Goal: Communication & Community: Share content

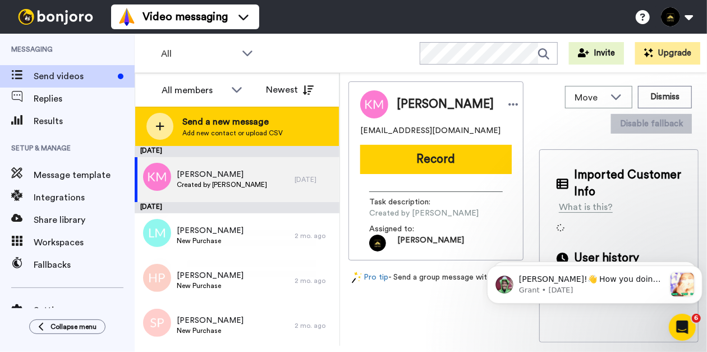
click at [262, 121] on span "Send a new message" at bounding box center [232, 121] width 100 height 13
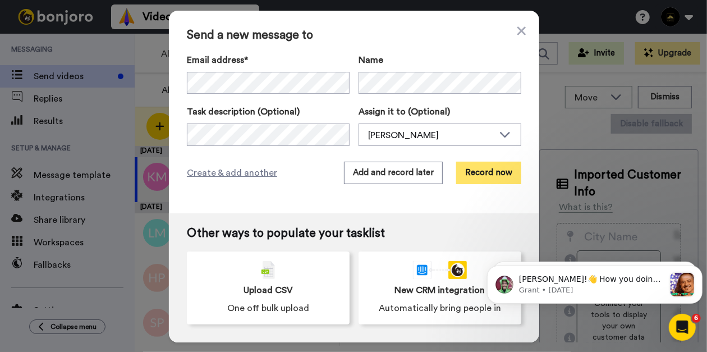
click at [472, 178] on button "Record now" at bounding box center [488, 173] width 65 height 22
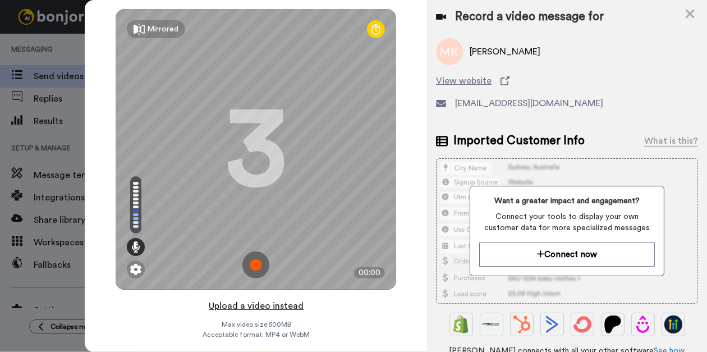
click at [226, 304] on button "Upload a video instead" at bounding box center [256, 306] width 102 height 15
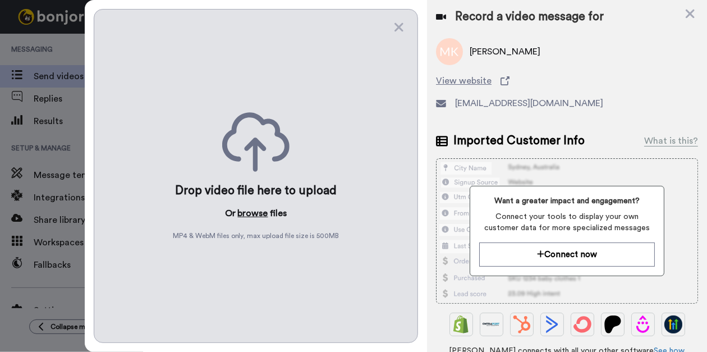
click at [250, 215] on button "browse" at bounding box center [253, 213] width 30 height 13
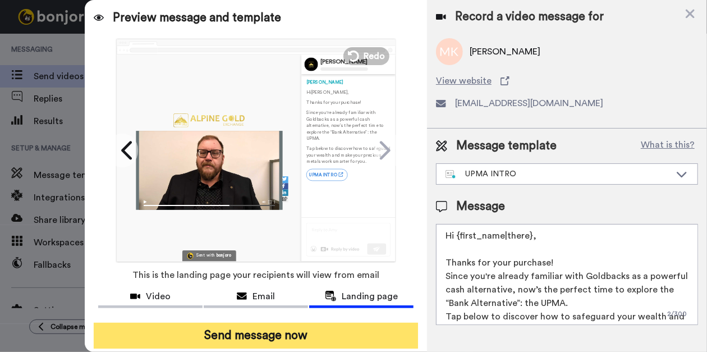
click at [232, 333] on button "Send message now" at bounding box center [256, 336] width 324 height 26
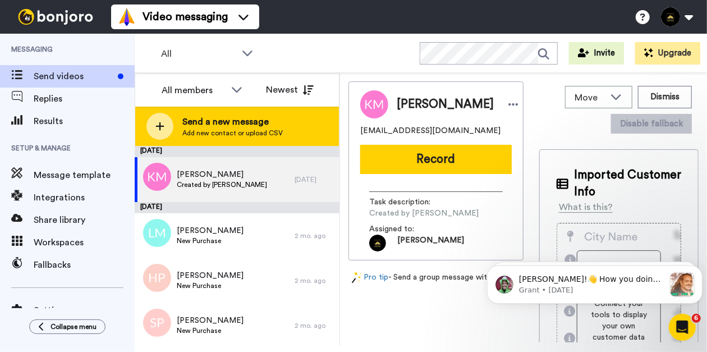
click at [191, 123] on span "Send a new message" at bounding box center [232, 121] width 100 height 13
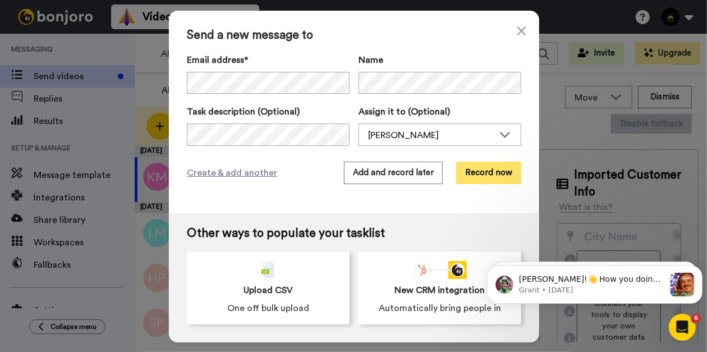
click at [473, 182] on button "Record now" at bounding box center [488, 173] width 65 height 22
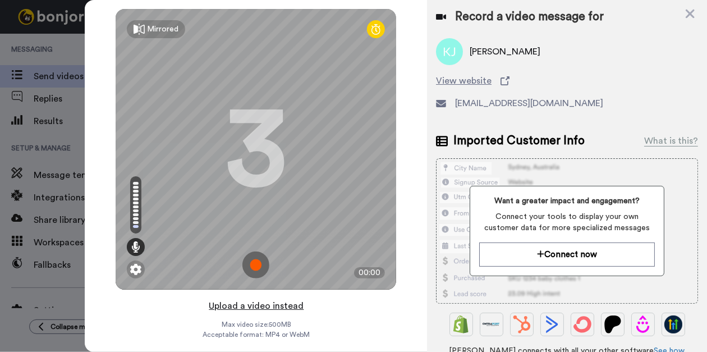
click at [241, 306] on button "Upload a video instead" at bounding box center [256, 306] width 102 height 15
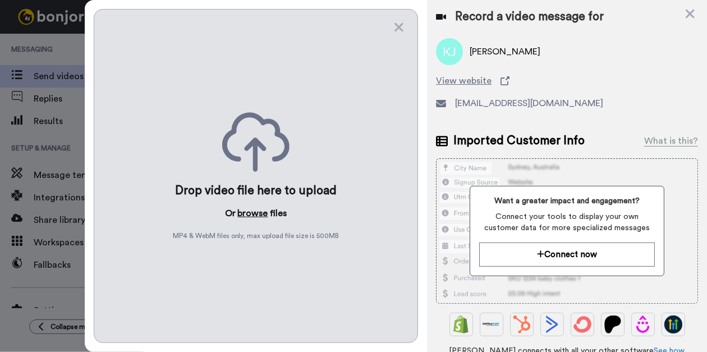
click at [253, 207] on button "browse" at bounding box center [253, 213] width 30 height 13
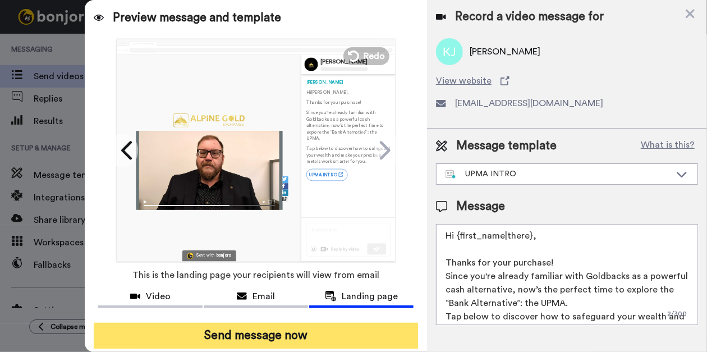
click at [246, 340] on button "Send message now" at bounding box center [256, 336] width 324 height 26
